Goal: Task Accomplishment & Management: Manage account settings

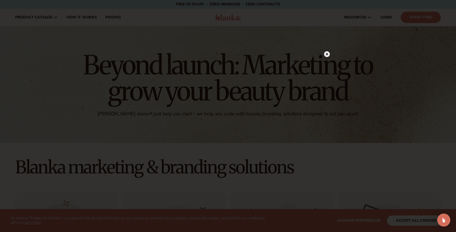
click at [327, 55] on circle at bounding box center [327, 54] width 6 height 6
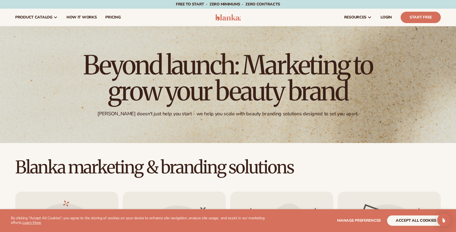
drag, startPoint x: 337, startPoint y: 58, endPoint x: 334, endPoint y: 30, distance: 28.2
click at [334, 31] on div "Beyond launch: Marketing to grow your beauty brand Blanka doesn't just help you…" at bounding box center [228, 84] width 456 height 117
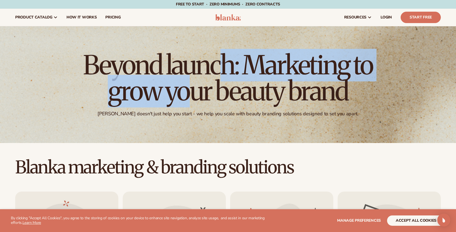
scroll to position [1, 0]
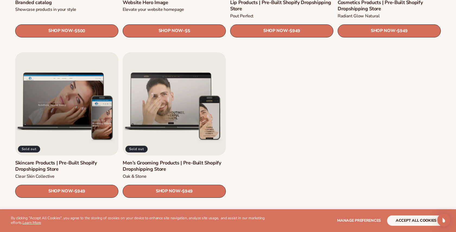
scroll to position [771, 0]
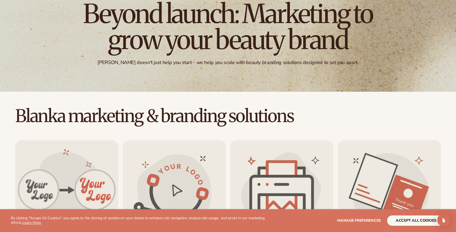
scroll to position [0, 0]
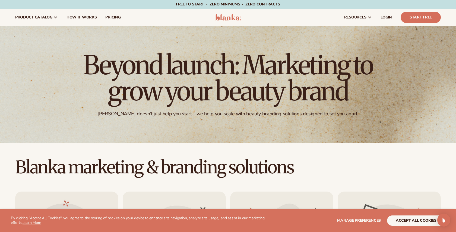
drag, startPoint x: 441, startPoint y: 96, endPoint x: 385, endPoint y: -30, distance: 138.9
click at [385, 0] on html "WE USE COOKIES By clicking "Accept All Cookies", you agree to the storing of co…" at bounding box center [228, 116] width 456 height 232
click at [391, 16] on span "LOGIN" at bounding box center [386, 17] width 11 height 4
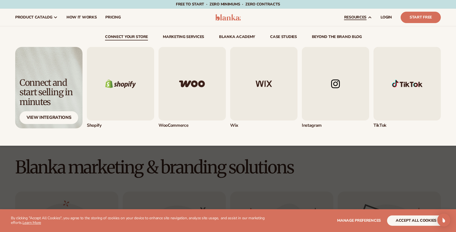
click at [361, 16] on span "resources" at bounding box center [355, 17] width 22 height 4
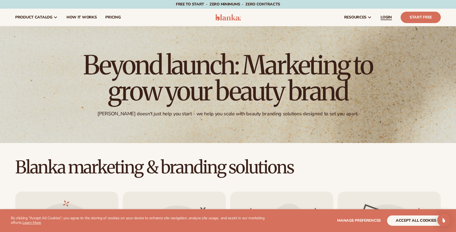
click at [388, 18] on span "LOGIN" at bounding box center [386, 17] width 11 height 4
